Goal: Task Accomplishment & Management: Use online tool/utility

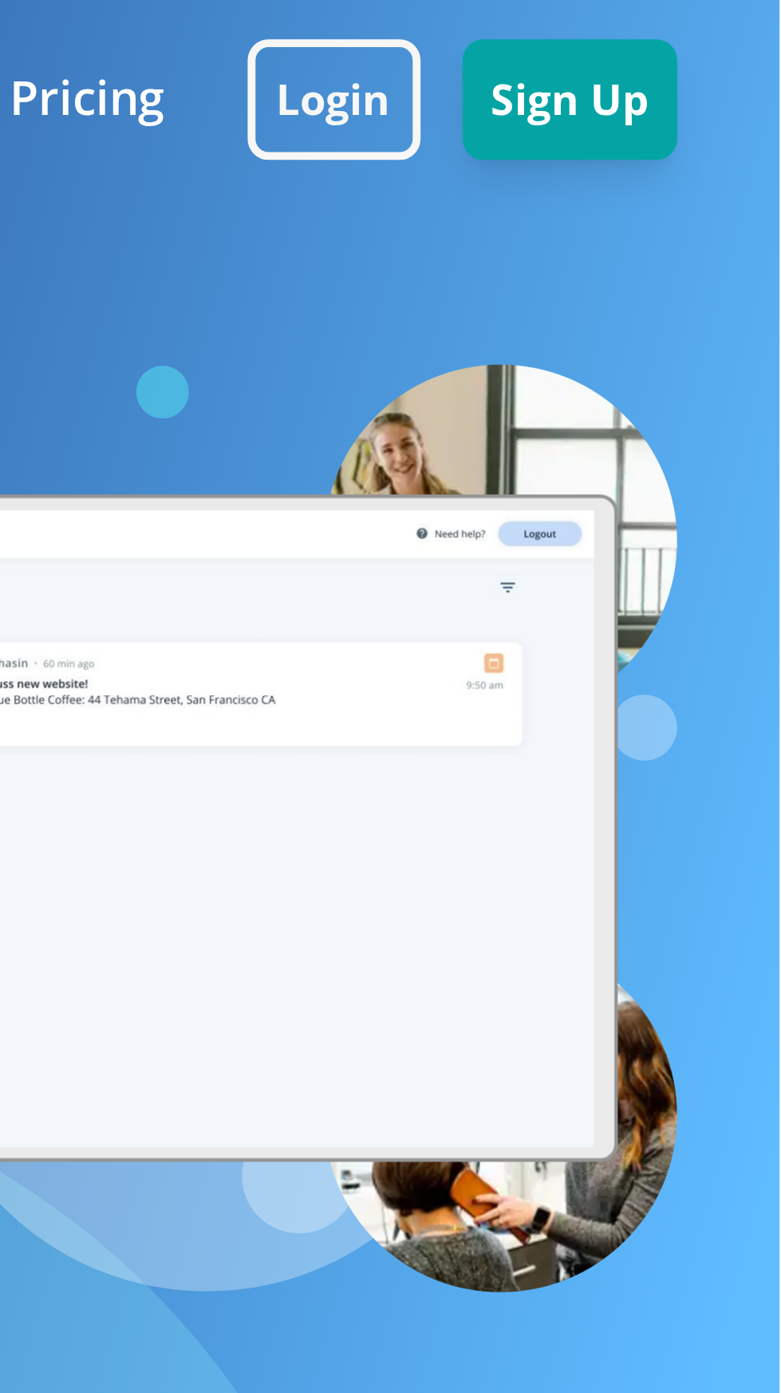
click at [757, 233] on div "You have a business. We're here to bring it online. With Bizwise, you get the b…" at bounding box center [390, 222] width 781 height 445
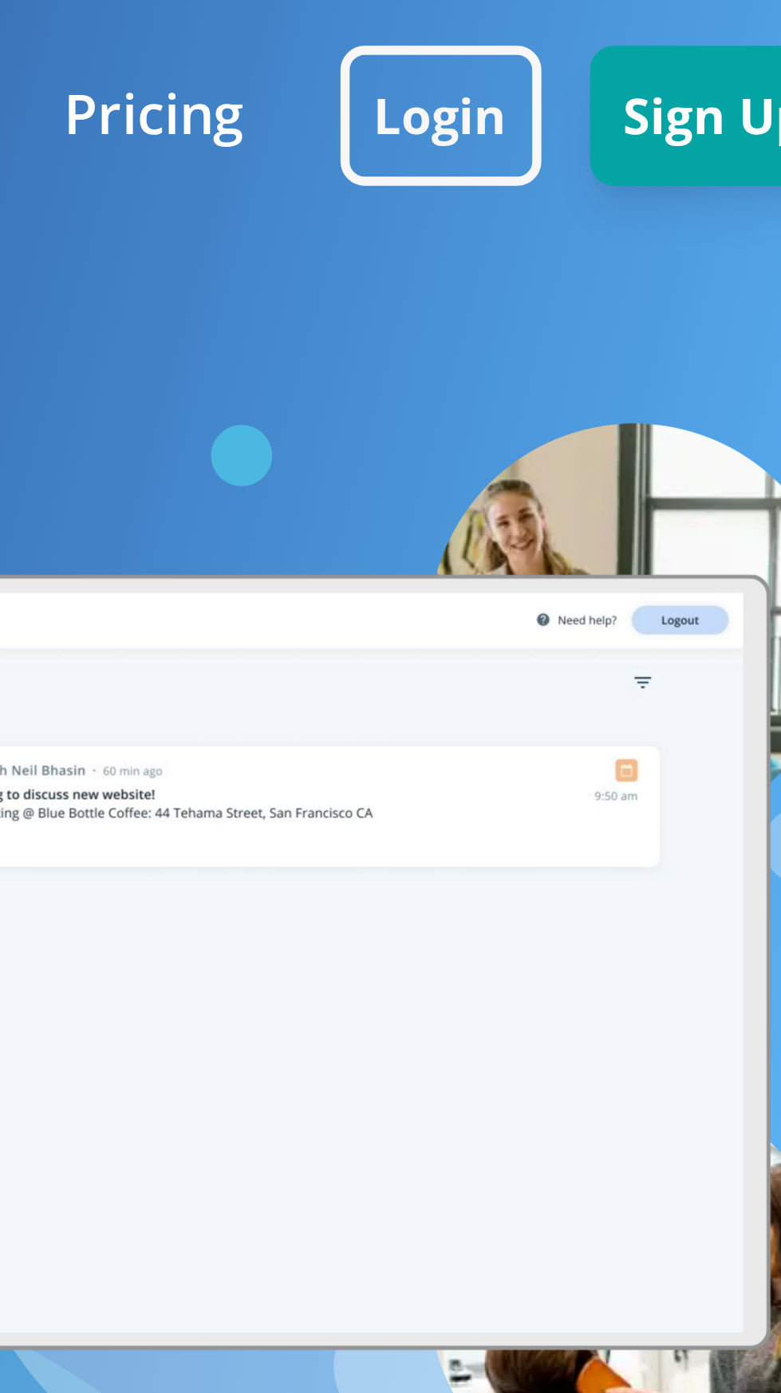
click at [626, 133] on div at bounding box center [570, 252] width 359 height 283
click at [635, 138] on div at bounding box center [570, 252] width 359 height 283
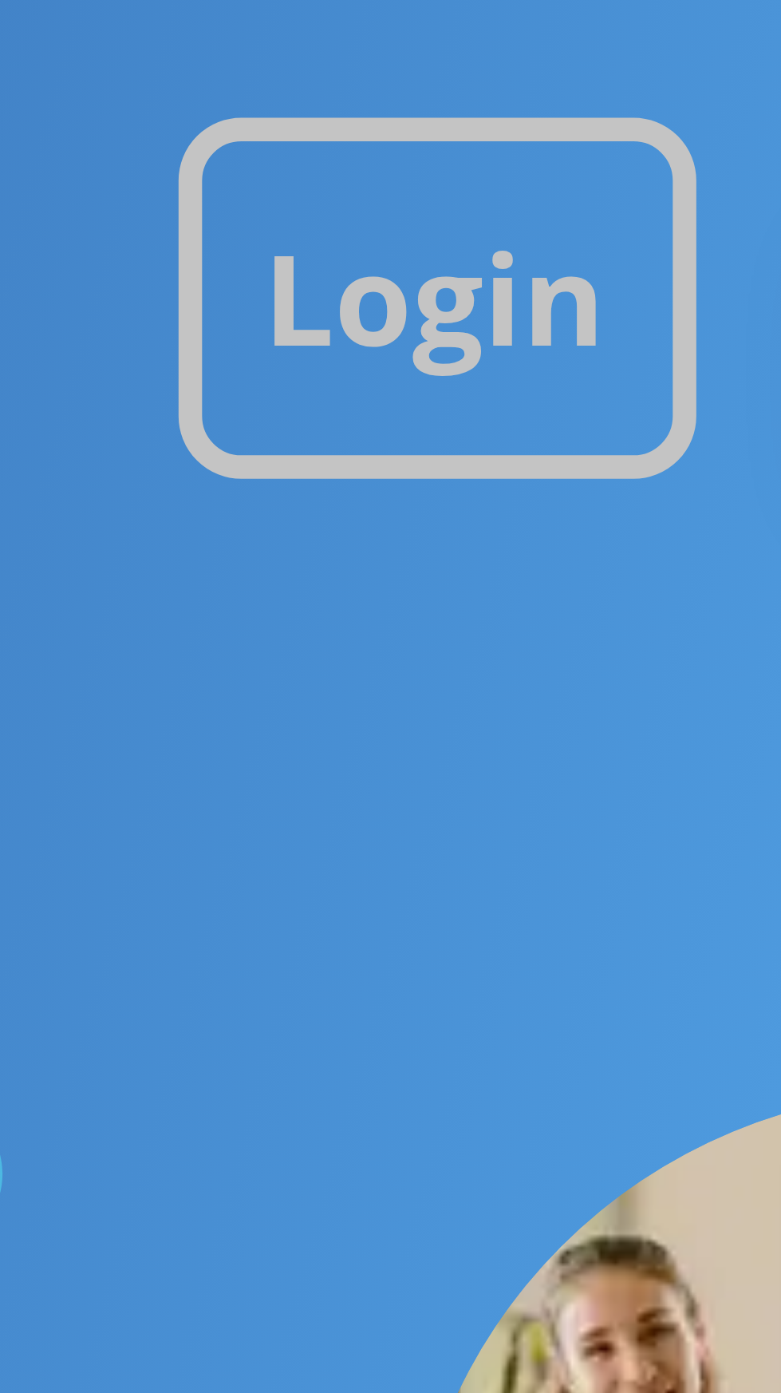
click at [647, 27] on button "Login" at bounding box center [645, 30] width 53 height 37
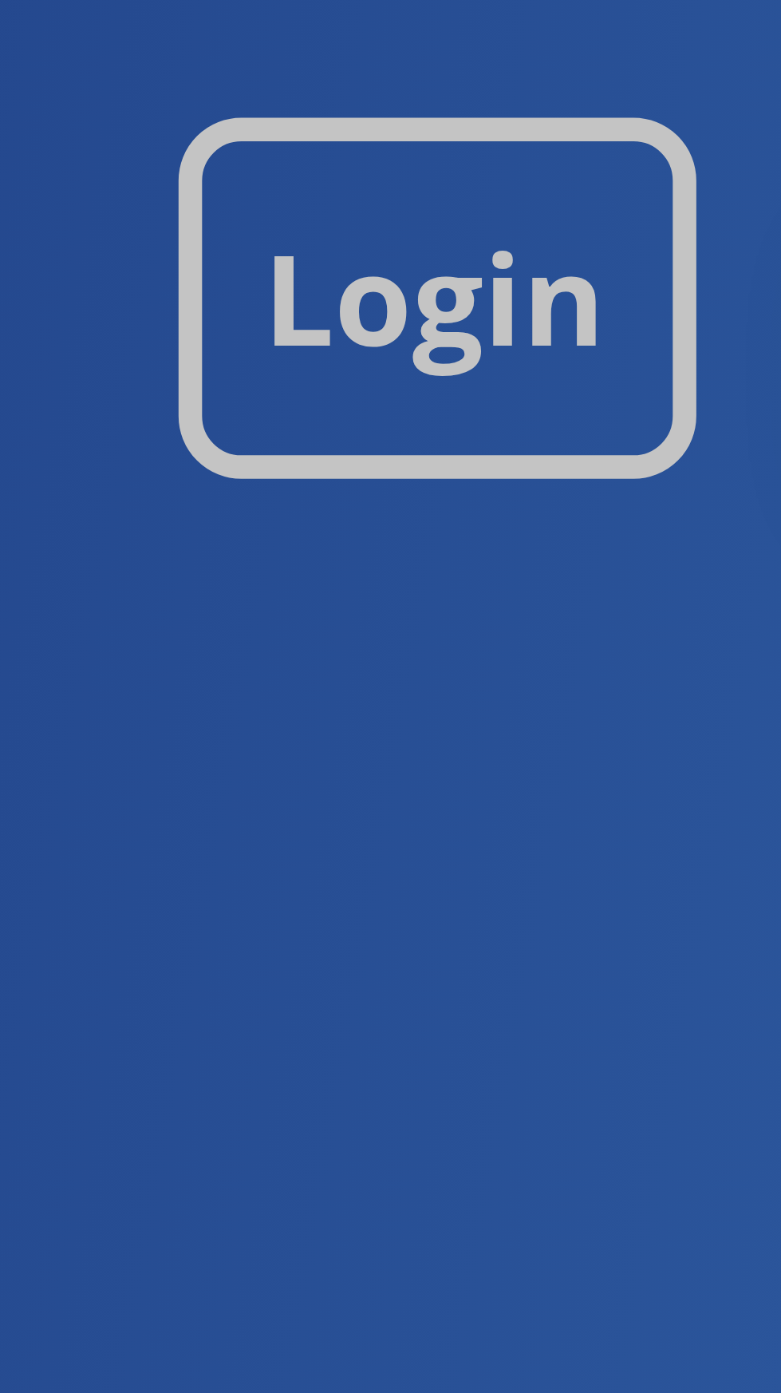
click at [653, 30] on button "Login" at bounding box center [645, 30] width 53 height 37
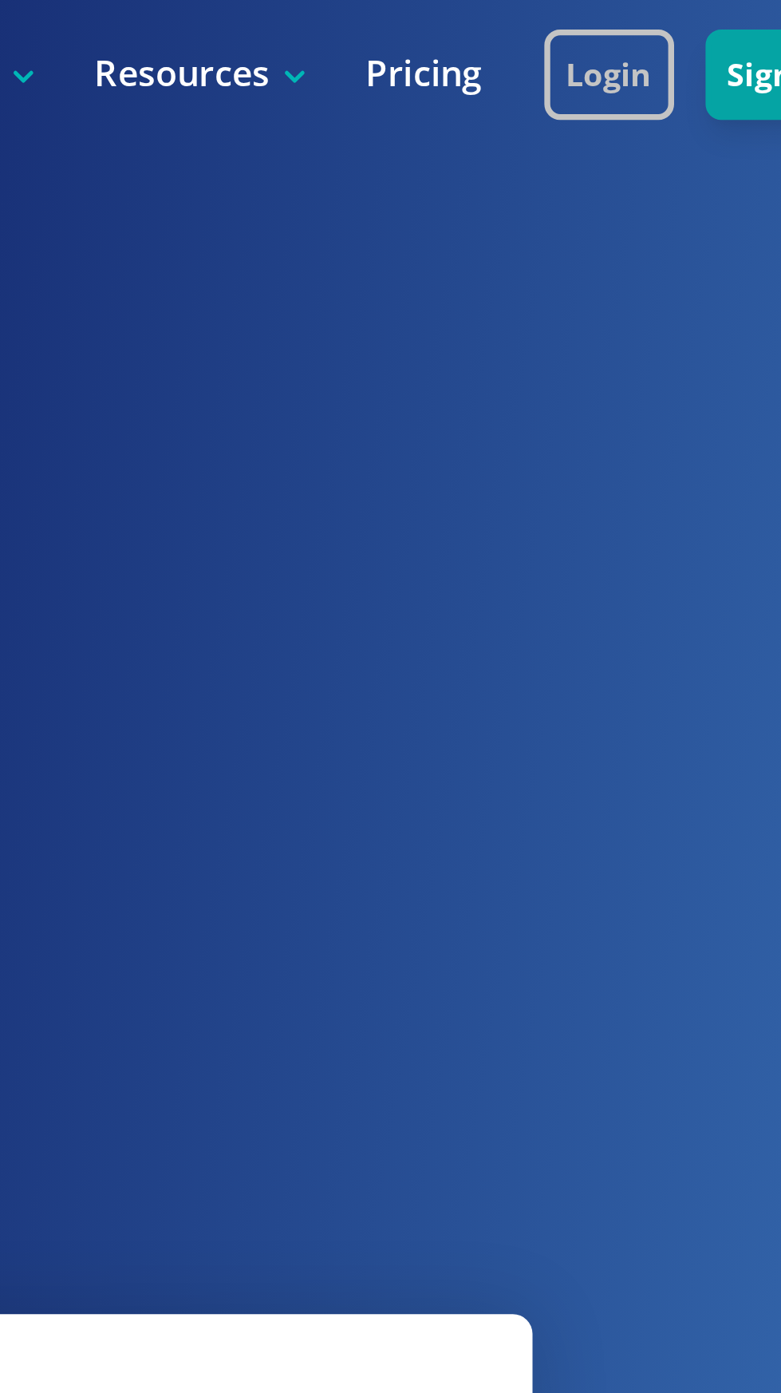
click at [635, 38] on button "Login" at bounding box center [645, 30] width 53 height 37
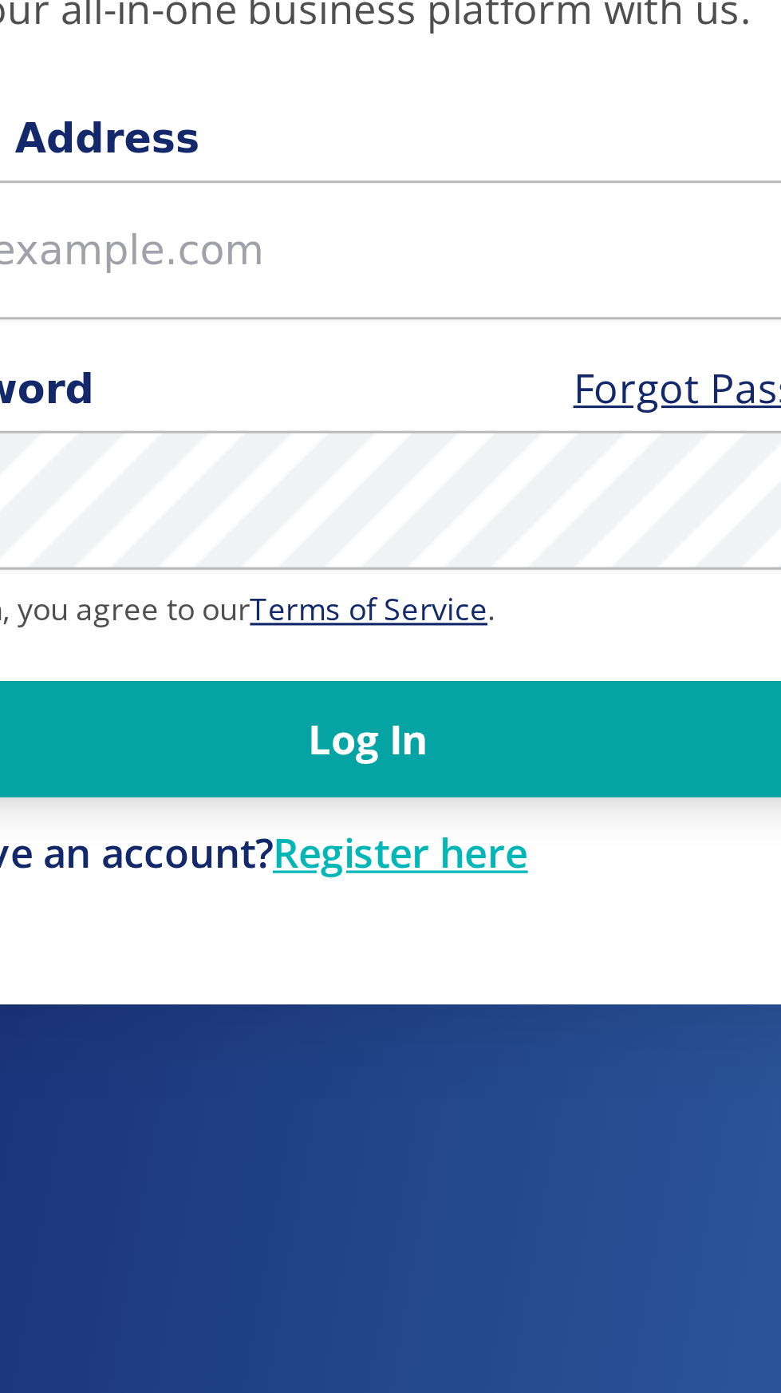
scroll to position [1, 0]
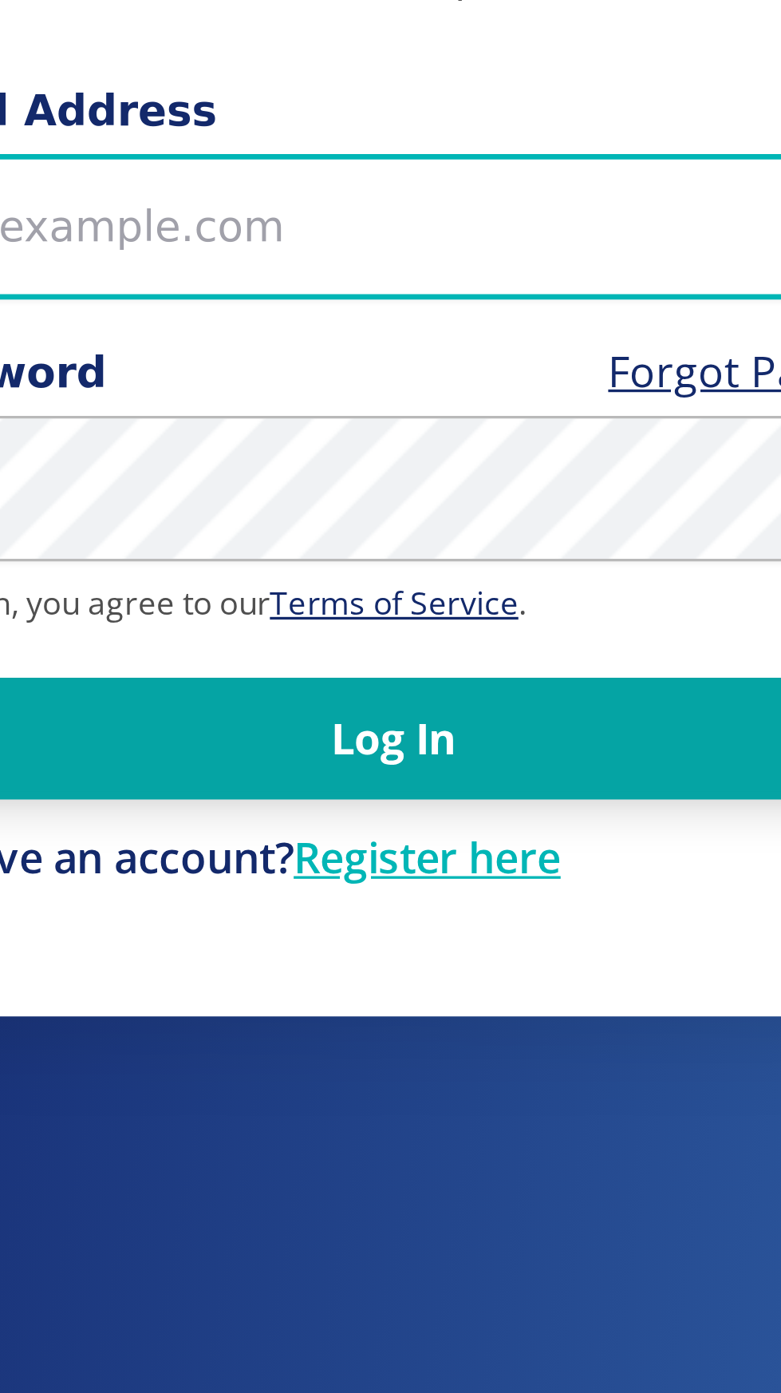
click at [400, 702] on input "Email Address" at bounding box center [391, 681] width 345 height 44
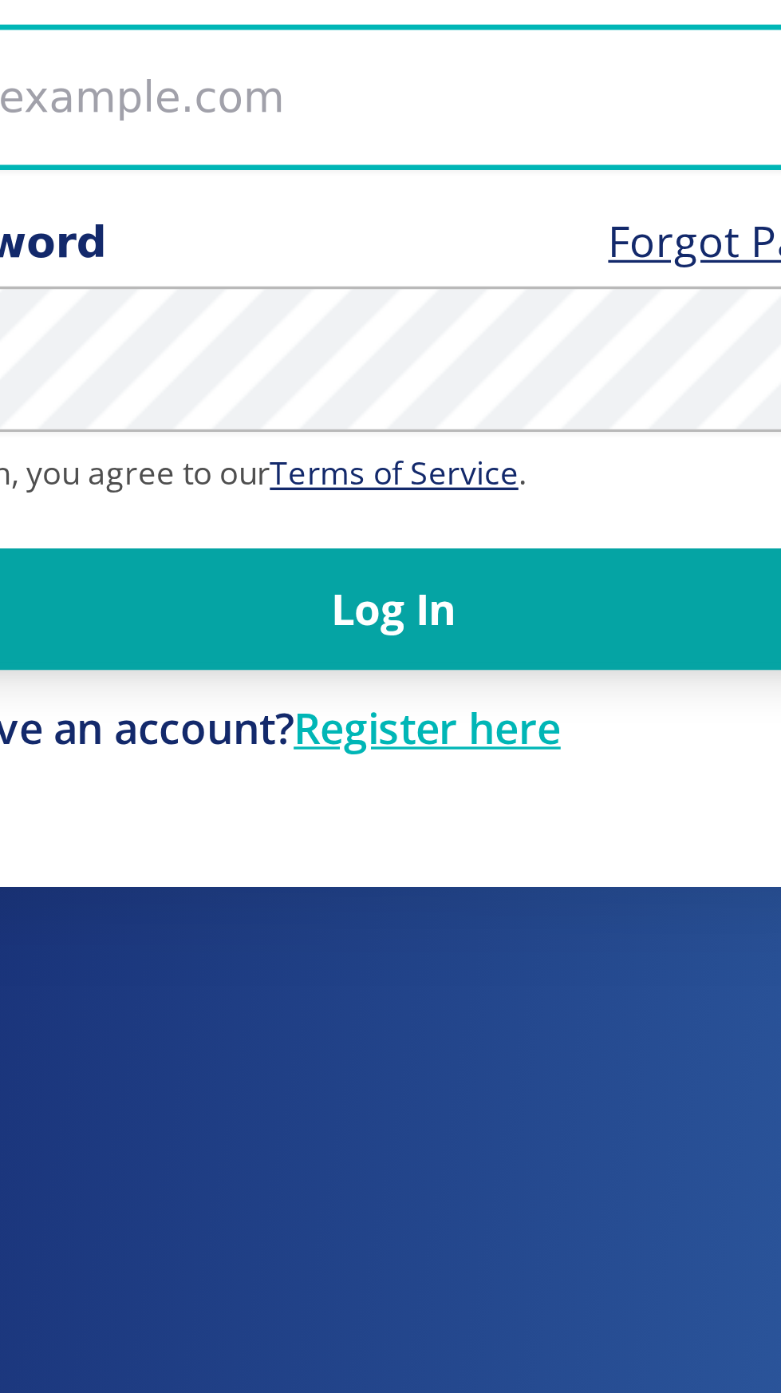
type input "helenasmagic@helenasmagic.com"
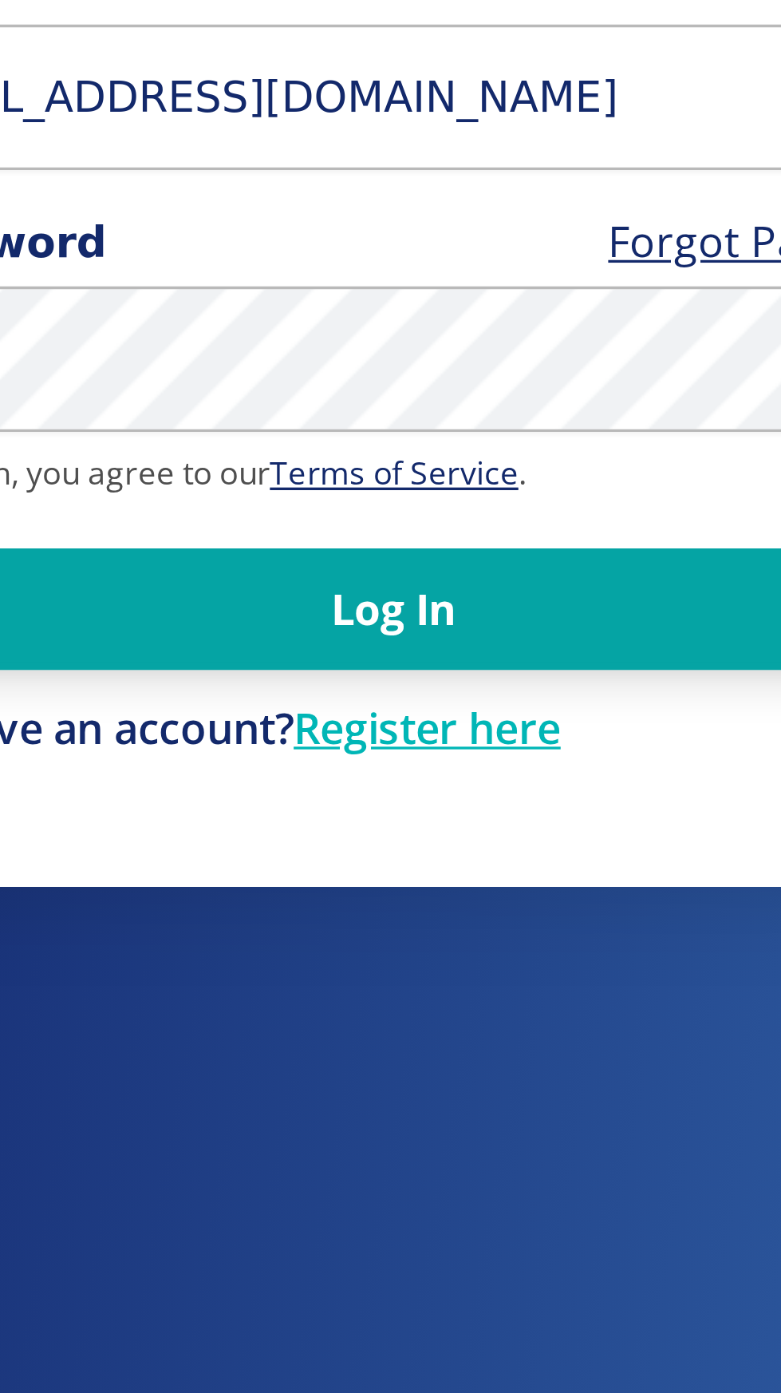
click at [219, 817] on button "Log In" at bounding box center [391, 835] width 345 height 37
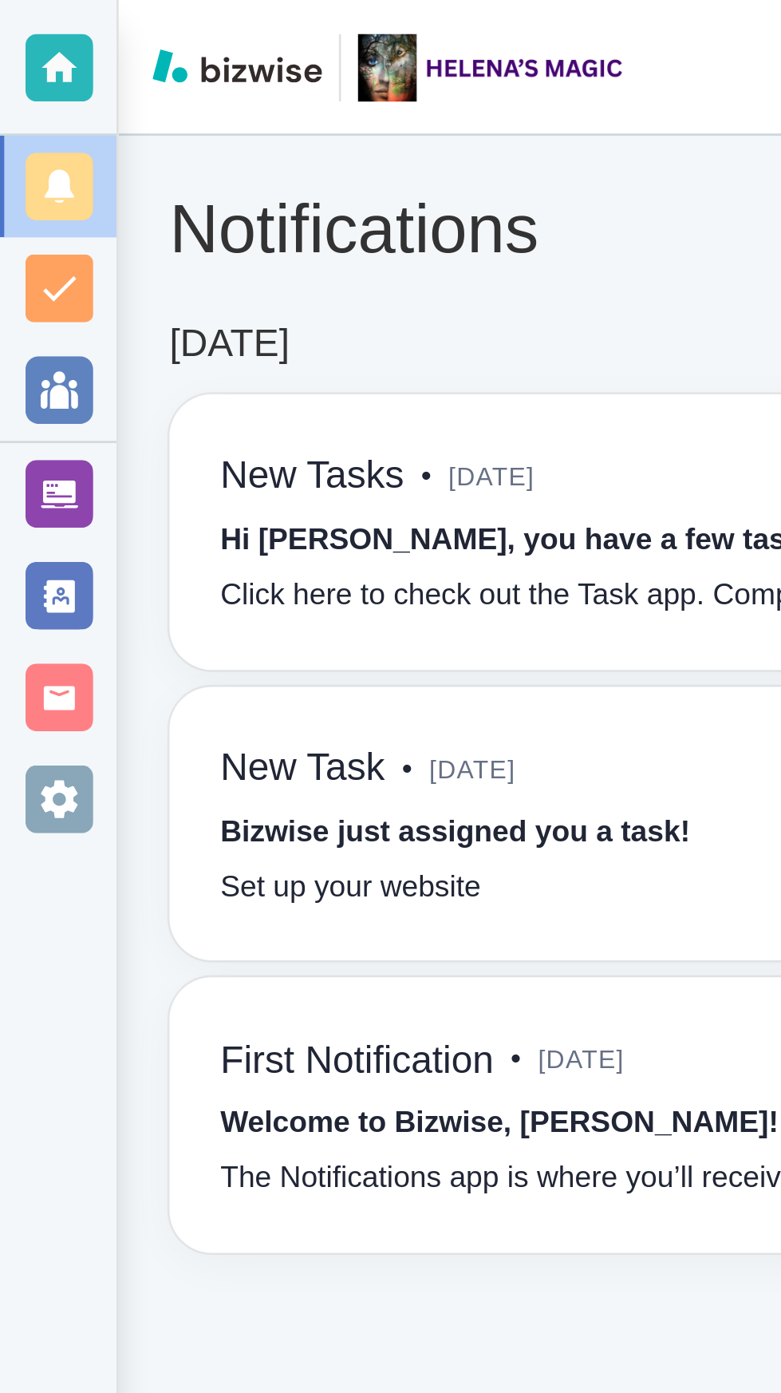
click at [21, 314] on div at bounding box center [22, 301] width 44 height 38
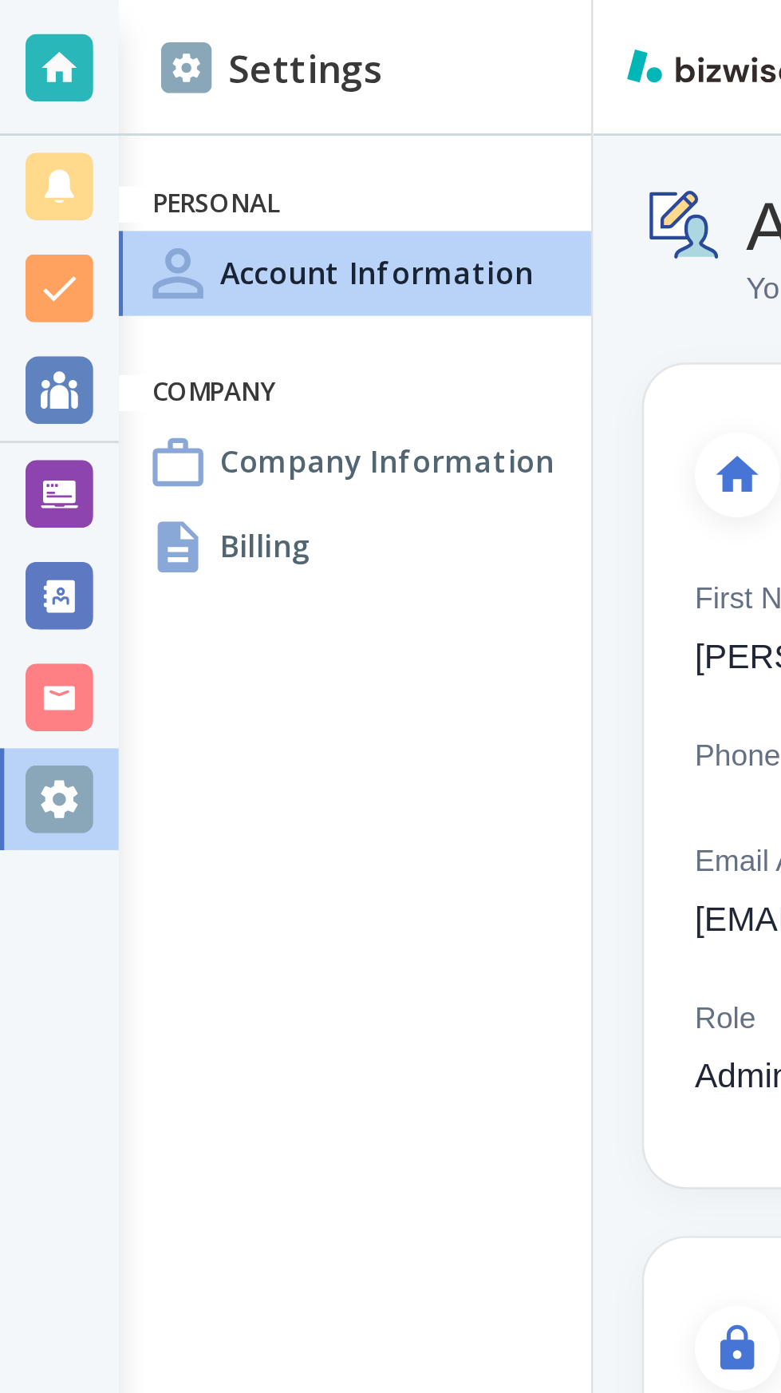
click at [30, 151] on div at bounding box center [23, 147] width 26 height 26
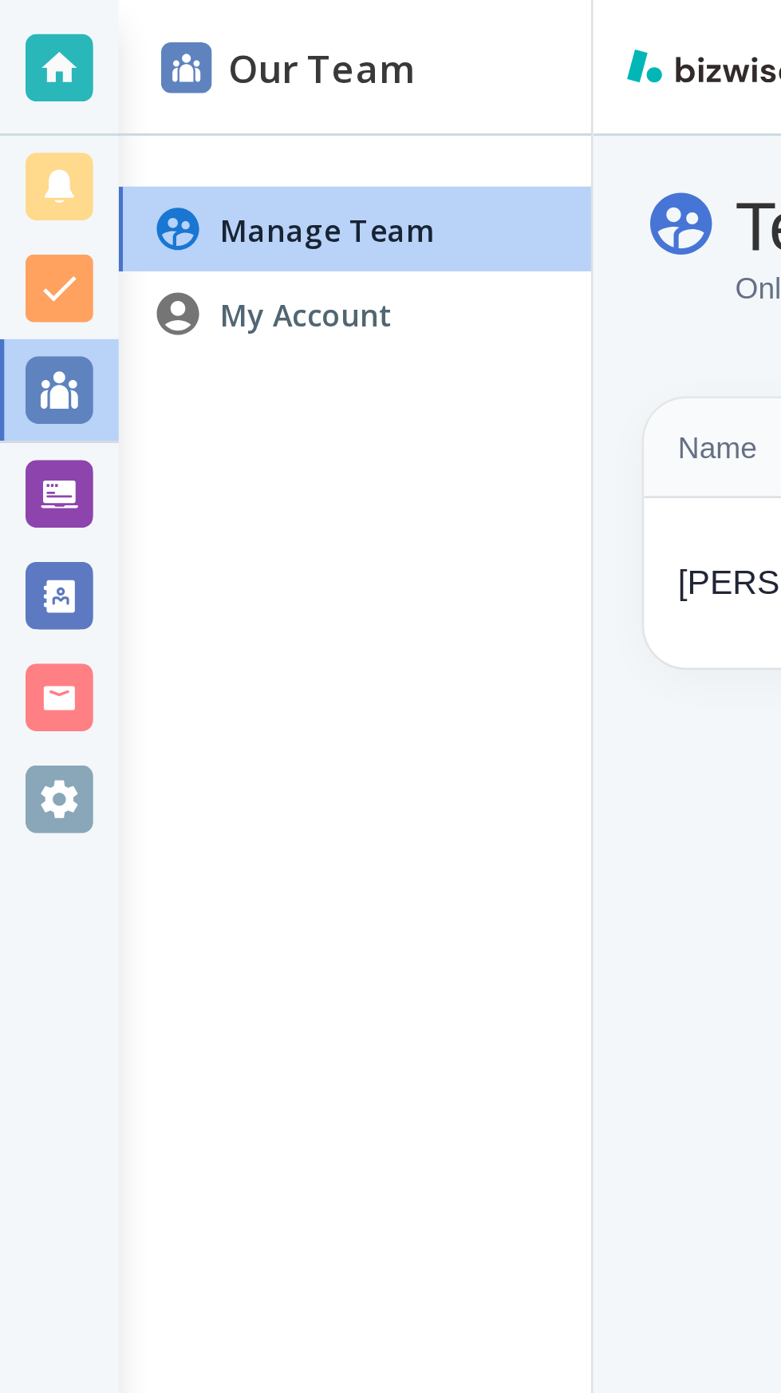
click at [22, 300] on div at bounding box center [23, 301] width 26 height 26
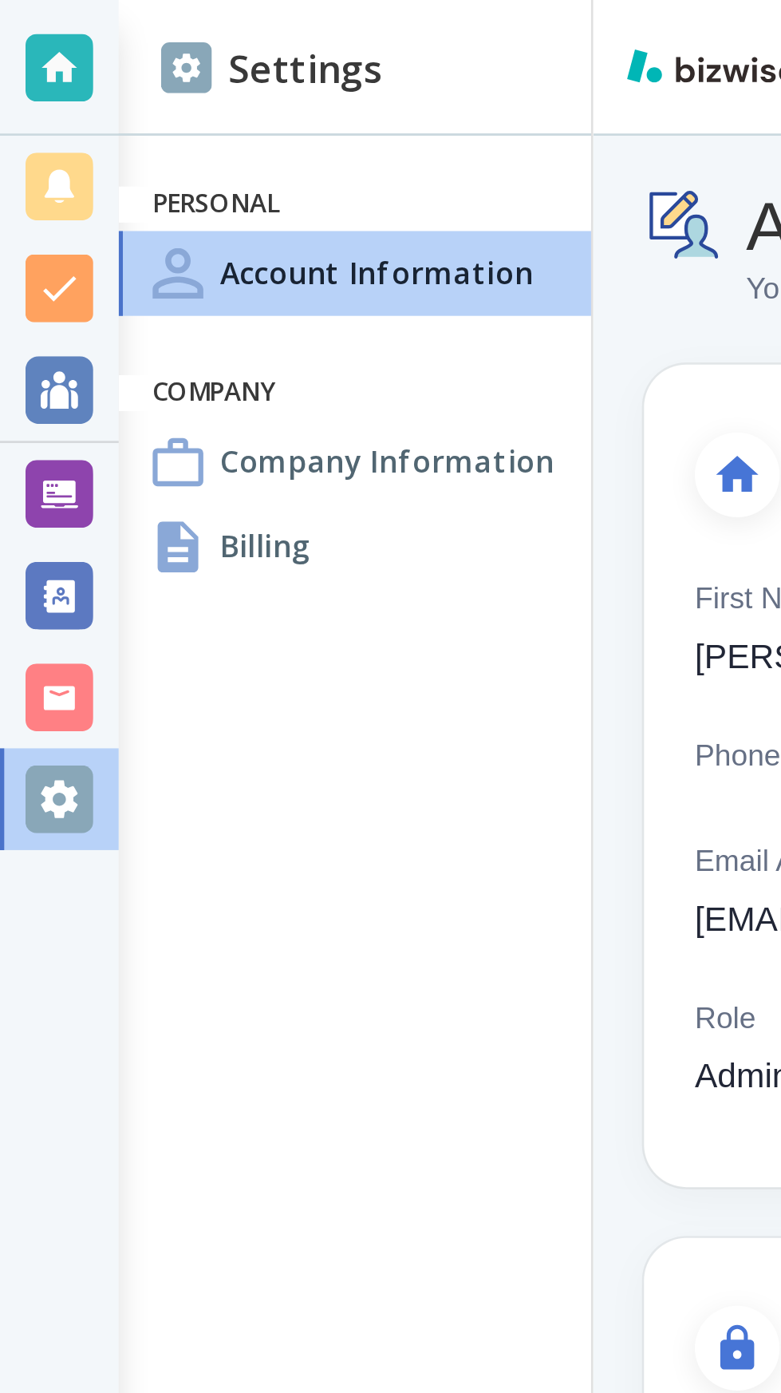
click at [31, 230] on div at bounding box center [23, 225] width 26 height 26
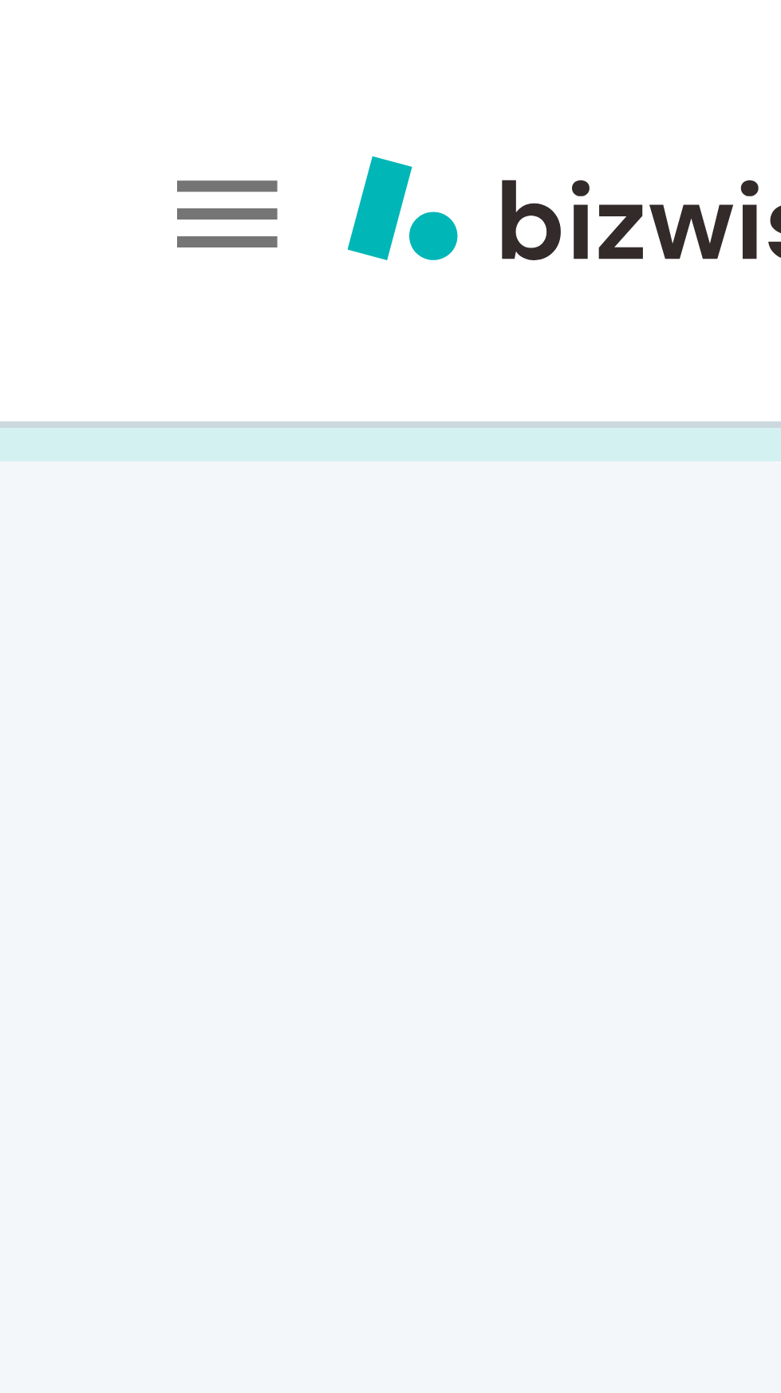
click at [30, 30] on icon "button" at bounding box center [27, 26] width 16 height 16
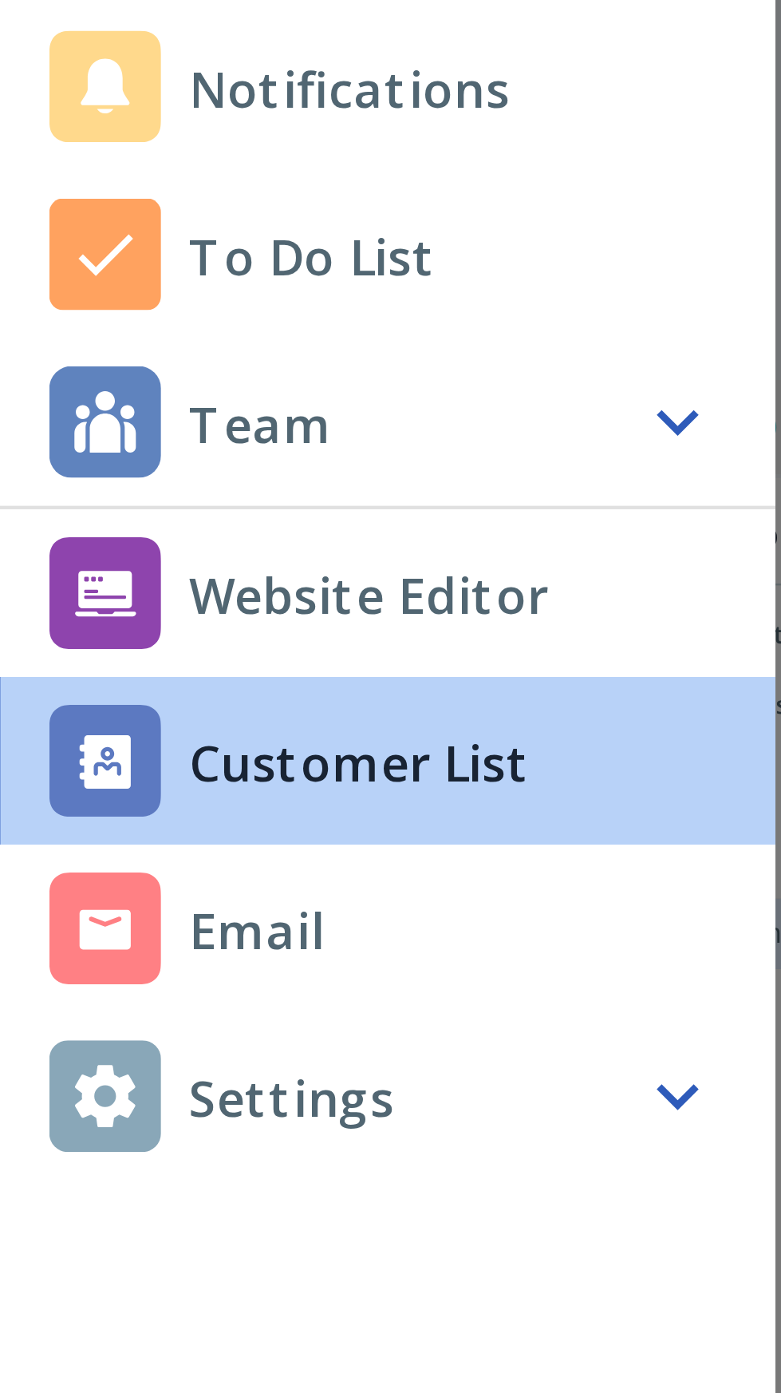
click at [100, 197] on h4 "Website Editor" at bounding box center [86, 192] width 82 height 17
